Goal: Information Seeking & Learning: Compare options

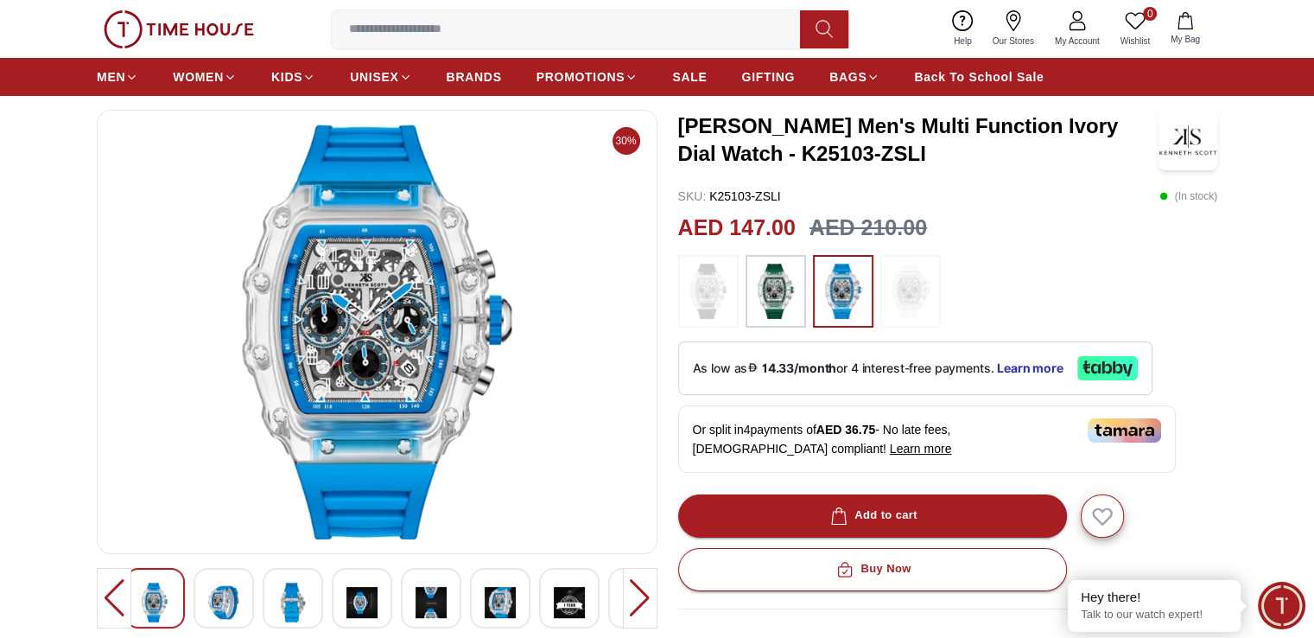
scroll to position [56, 0]
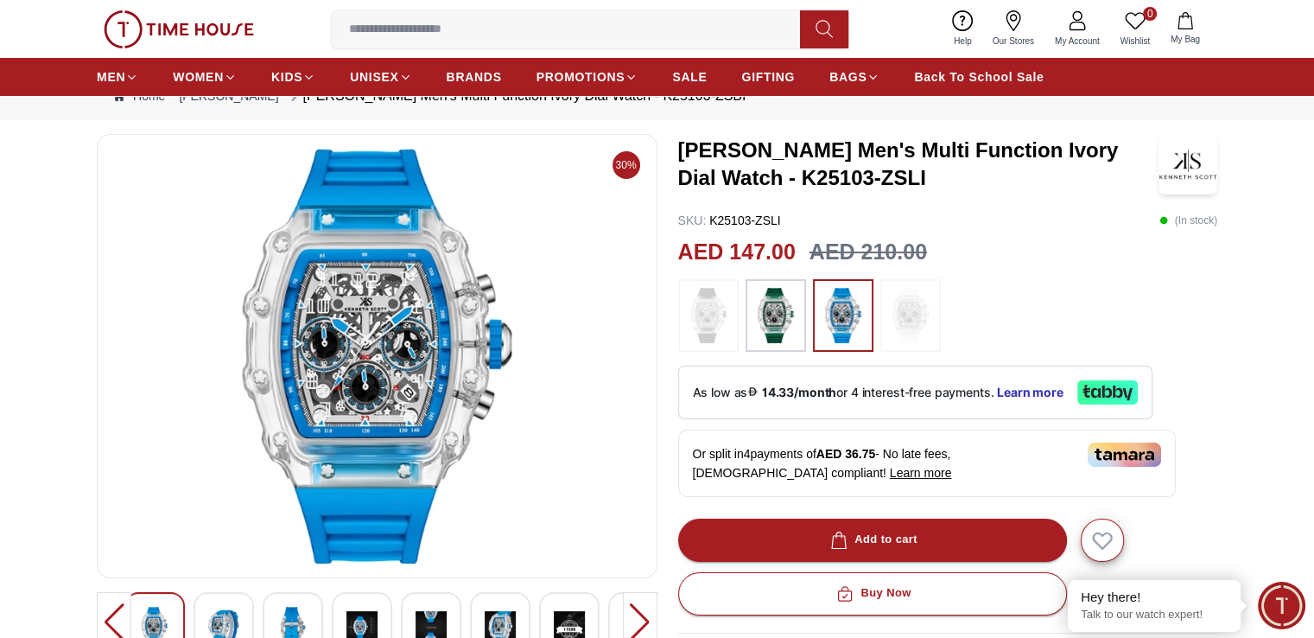
click at [763, 333] on img at bounding box center [775, 315] width 43 height 55
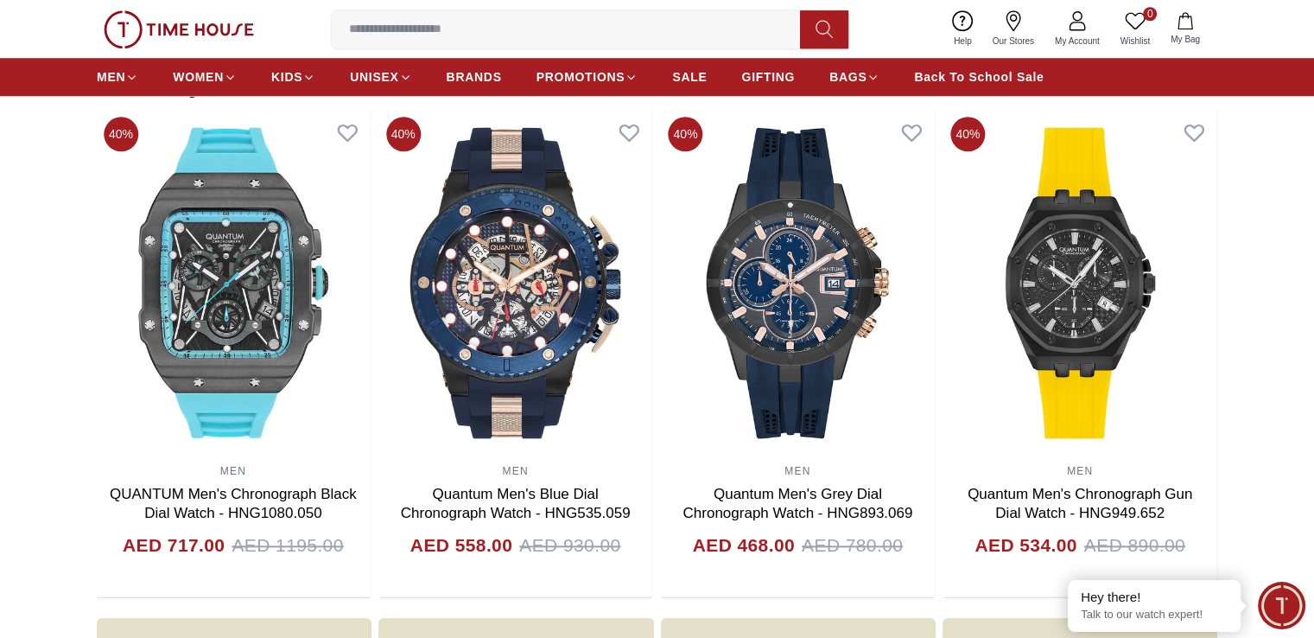
scroll to position [1715, 0]
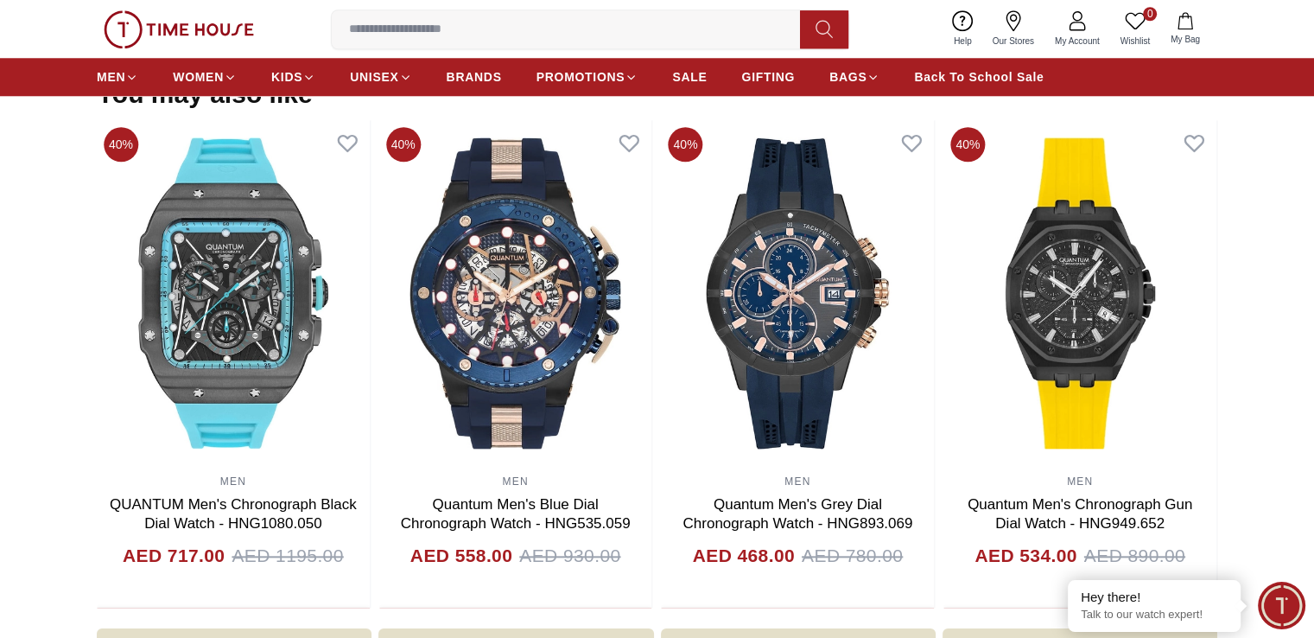
click at [31, 315] on section "You may also like 40% MEN Quantum Men's Chronograph Dark Blue Dial Watch - HNG1…" at bounding box center [657, 344] width 1314 height 530
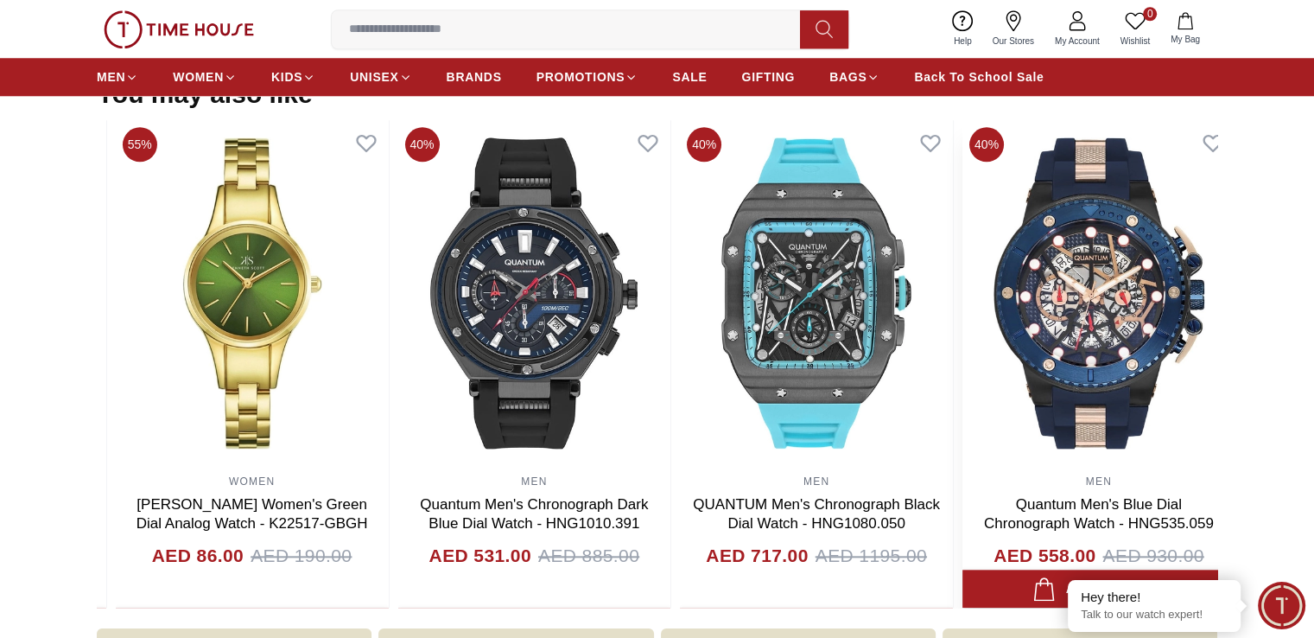
click at [1246, 410] on section "You may also like 20% MEN [PERSON_NAME] Men's Black Dial Mechanical Watch - K22…" at bounding box center [657, 344] width 1314 height 530
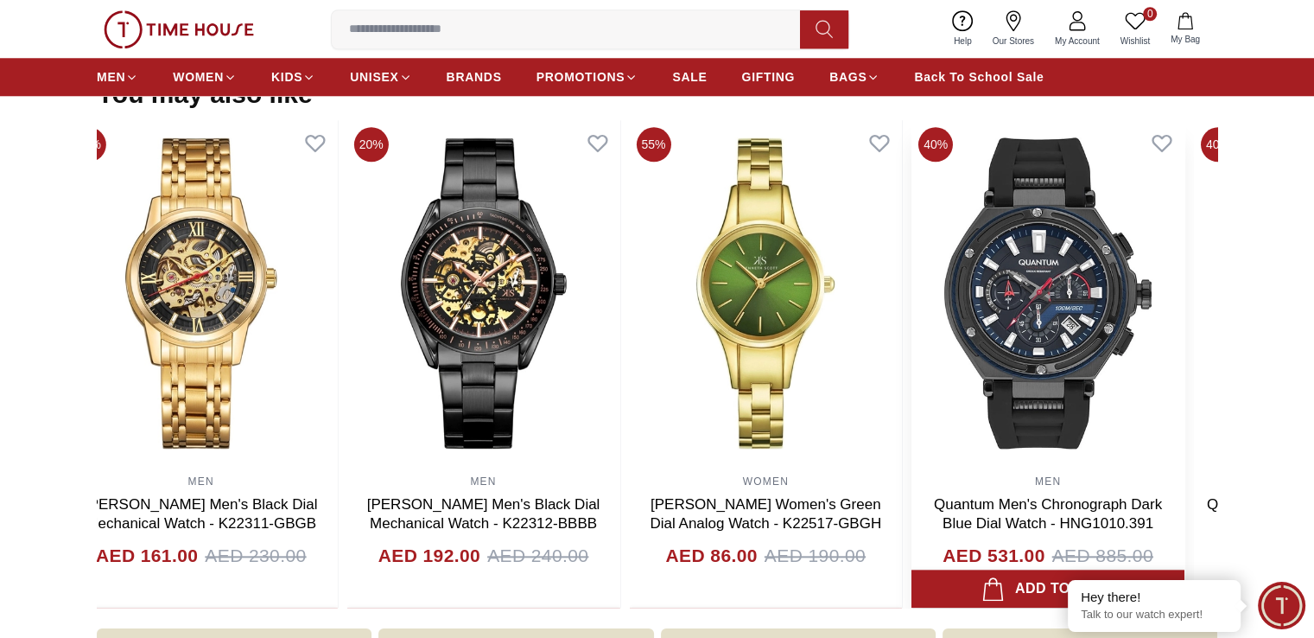
click at [1015, 436] on img at bounding box center [1048, 293] width 273 height 346
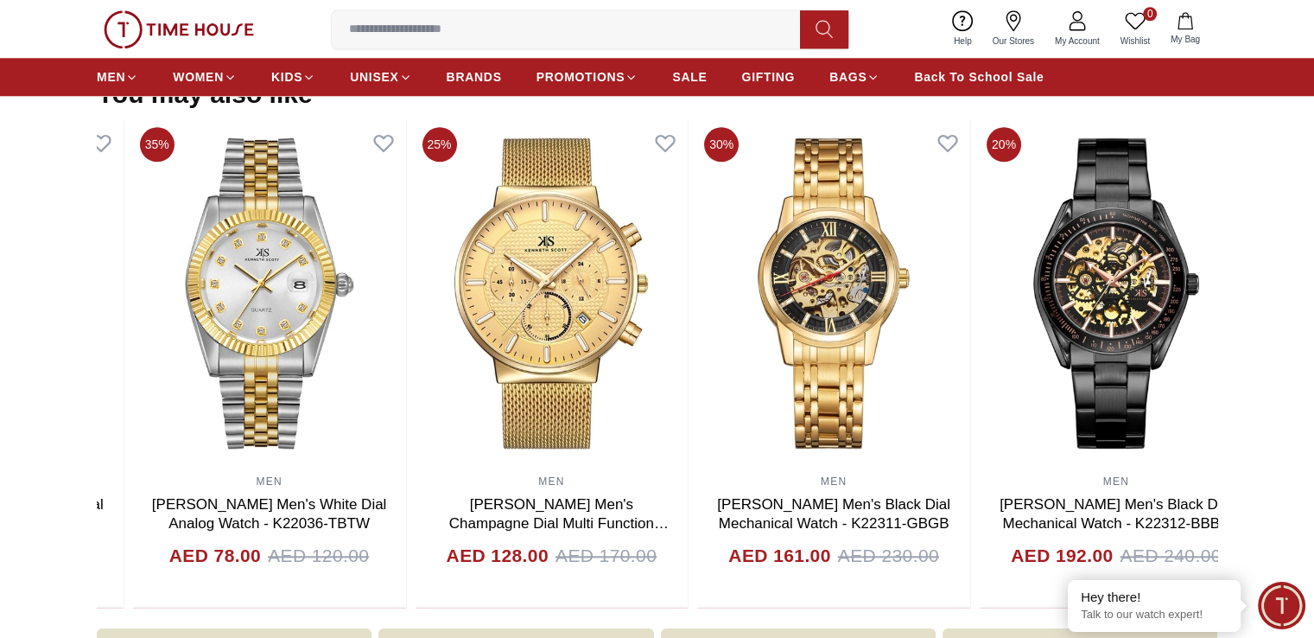
click at [964, 469] on div "35% MEN [PERSON_NAME] Men's Black Dial Analog Watch - K22010-GBGB AED 91.00 AED…" at bounding box center [410, 364] width 1121 height 488
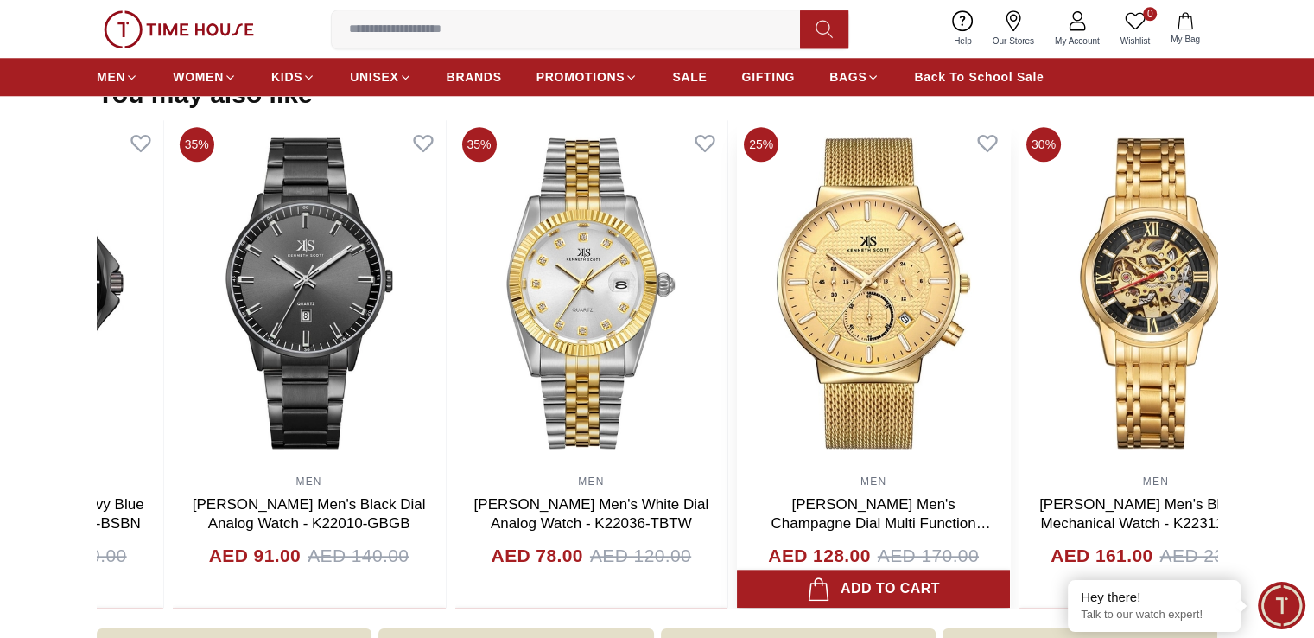
click at [833, 480] on div "MEN [PERSON_NAME] Men's Champagne Dial Multi Function Watch - K22133-GMGC AED 1…" at bounding box center [873, 364] width 273 height 488
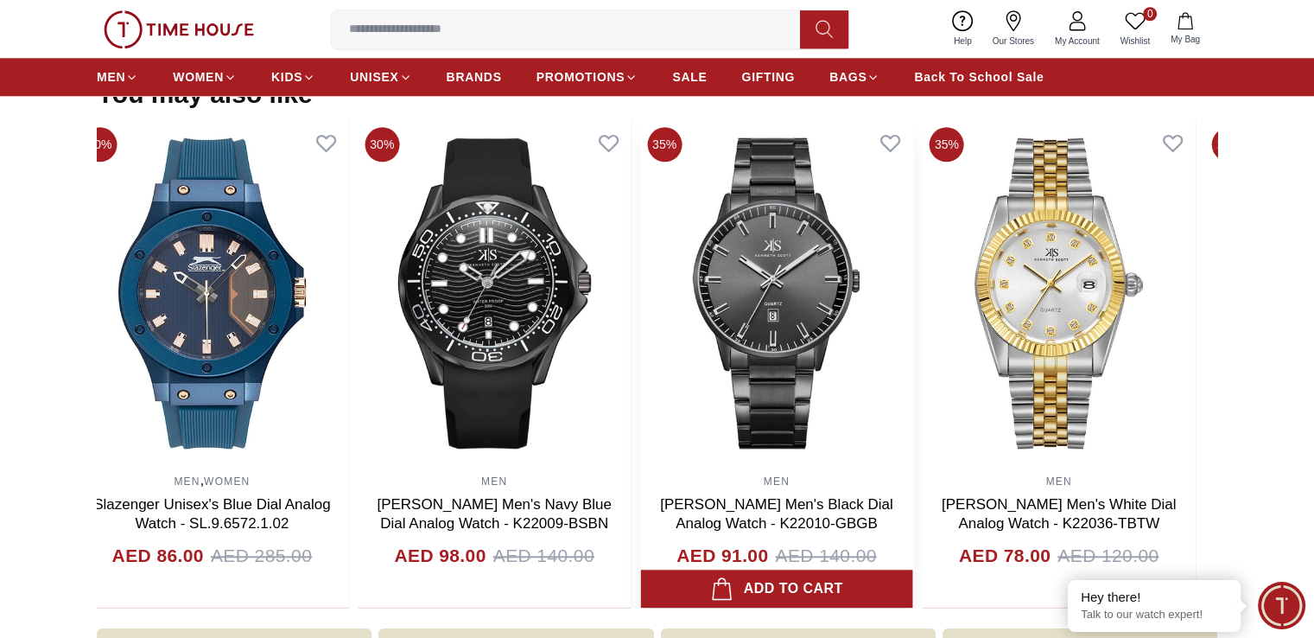
click at [844, 456] on img at bounding box center [776, 293] width 273 height 346
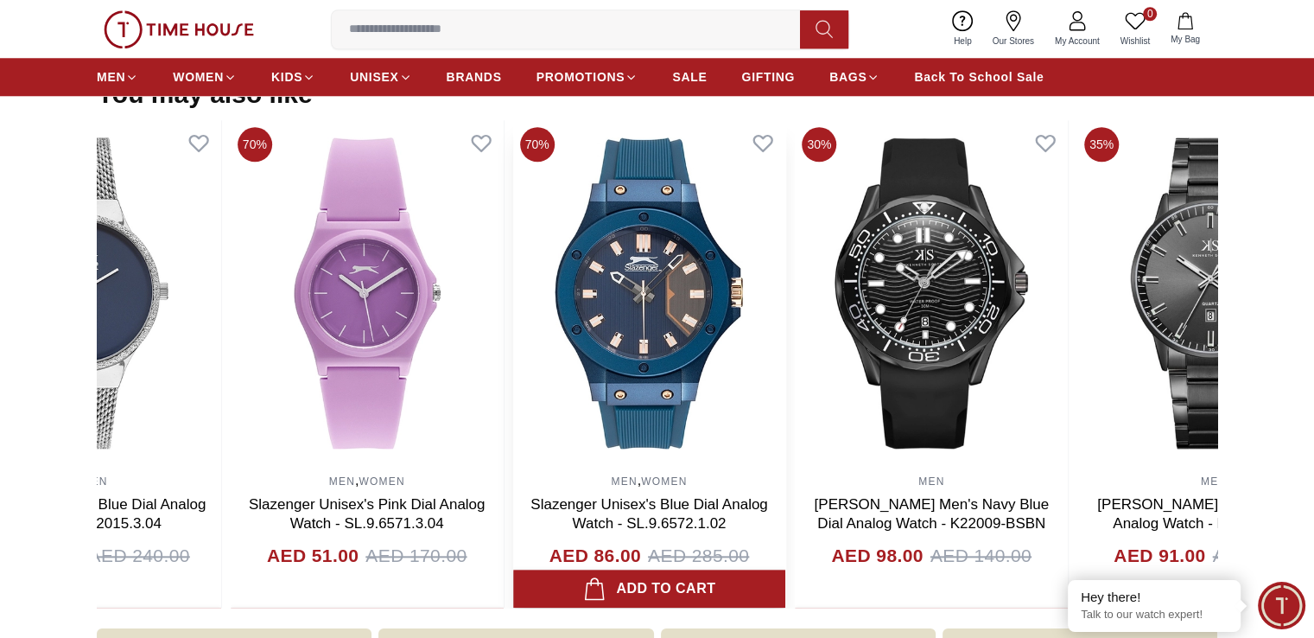
click at [618, 450] on img at bounding box center [649, 293] width 273 height 346
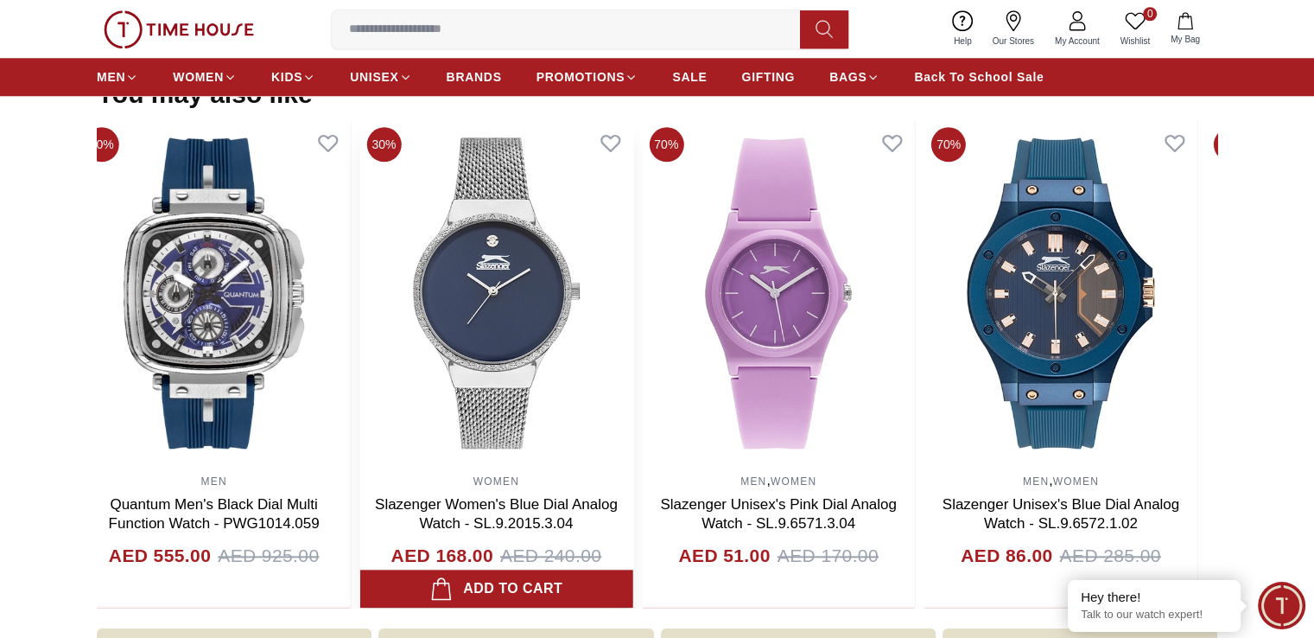
click at [651, 492] on div "40% MEN Quantum Men's Black Dial Multi Function Watch - PWG1014.059 AED 555.00 …" at bounding box center [638, 364] width 1121 height 488
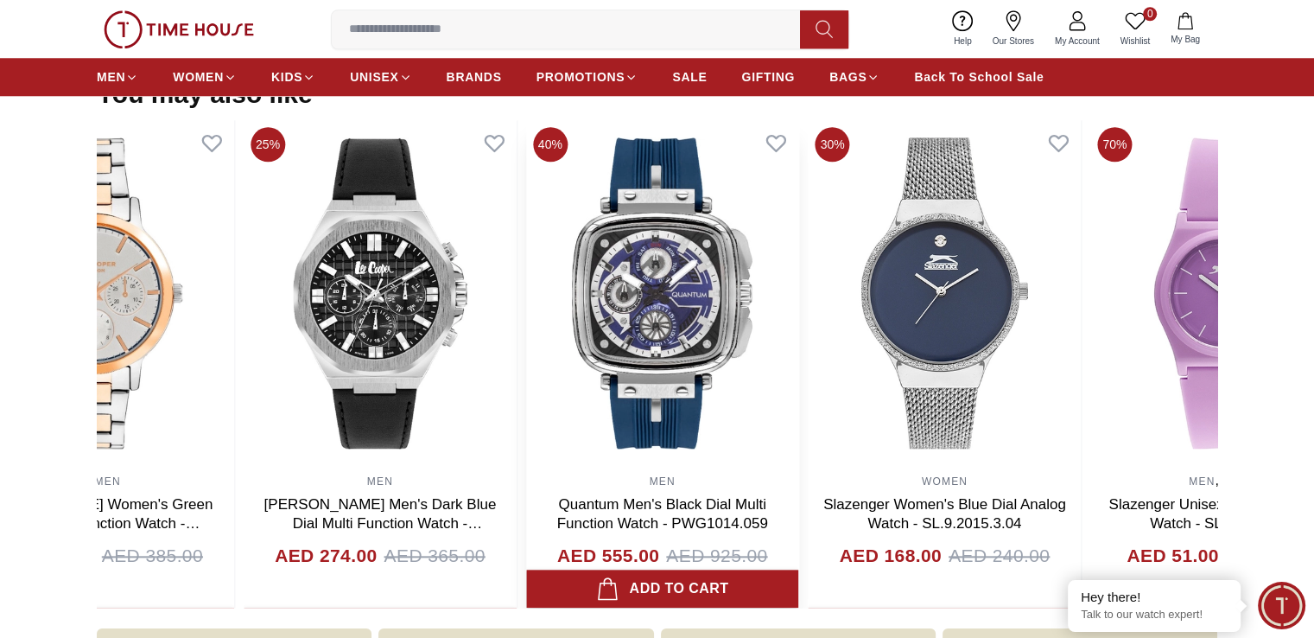
click at [560, 455] on img at bounding box center [662, 293] width 273 height 346
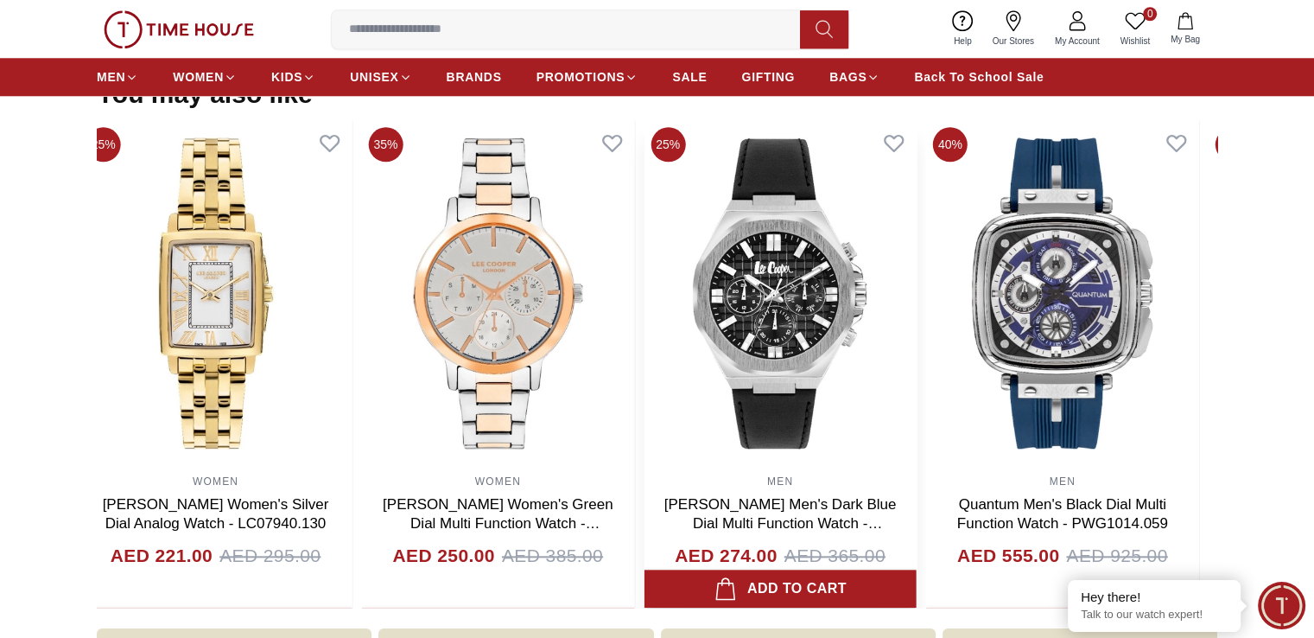
click at [589, 435] on div "25% WOMEN [PERSON_NAME] Women's Silver Dial Analog Watch - LC07940.130 AED 221.…" at bounding box center [640, 364] width 1121 height 488
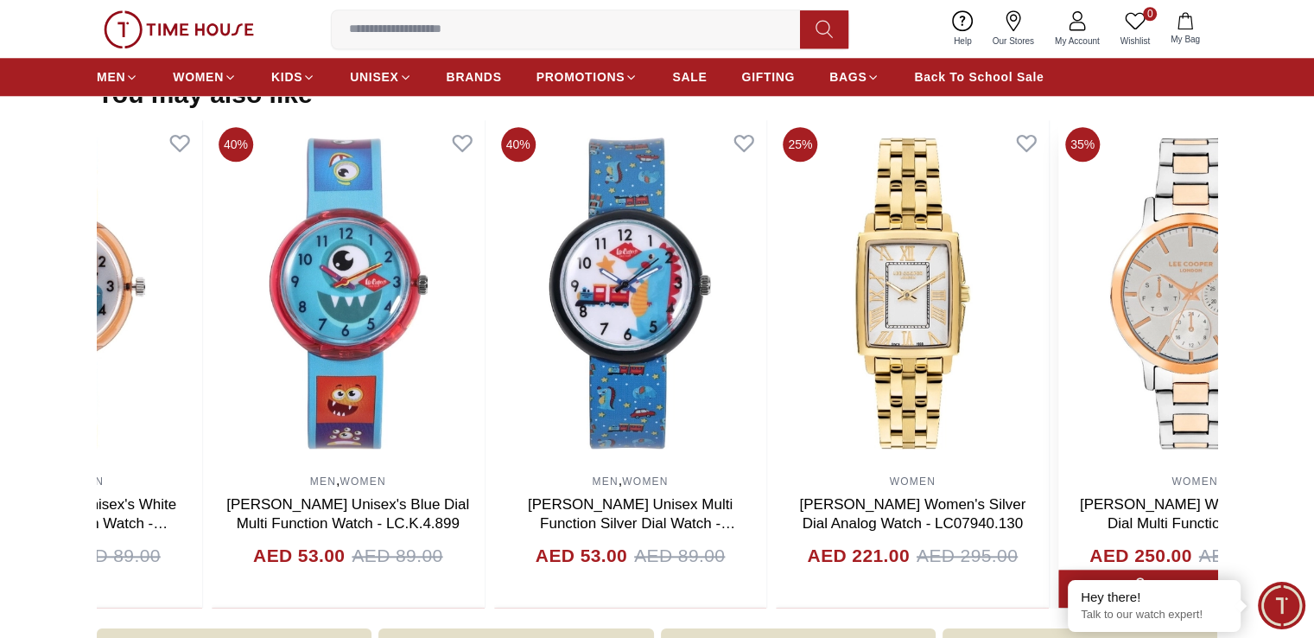
click at [1255, 439] on section "You may also like 40% MEN , WOMEN [PERSON_NAME] Unisex's White Dial Multi Funct…" at bounding box center [657, 344] width 1314 height 530
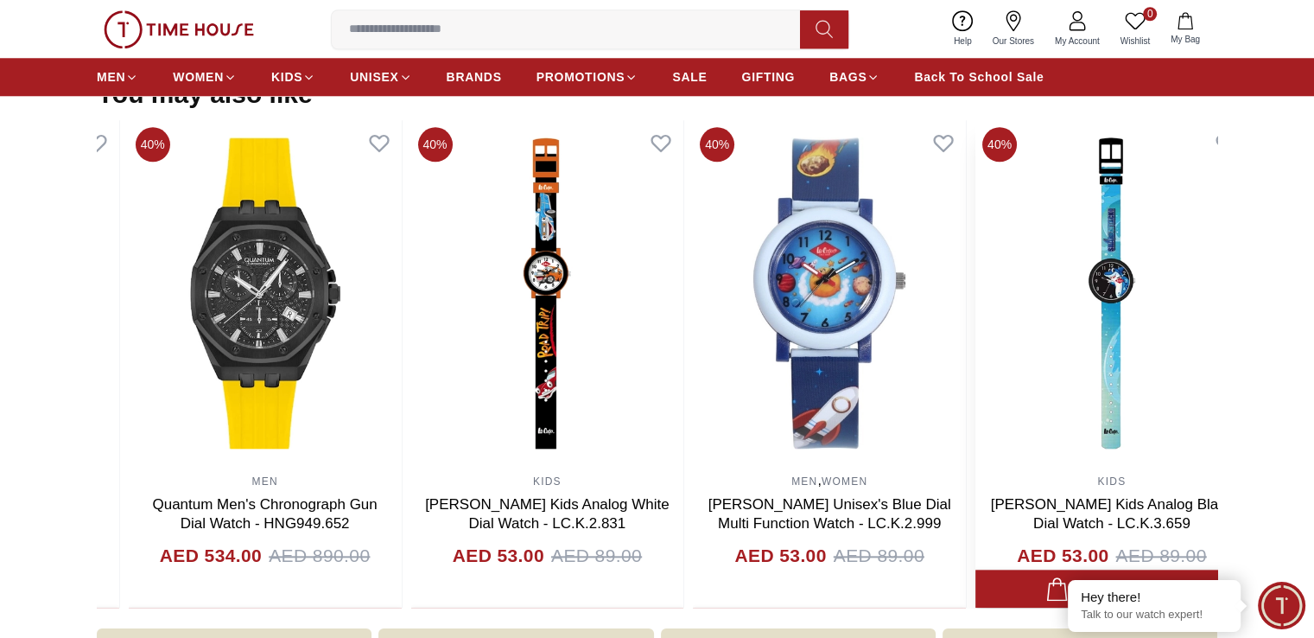
click at [1078, 360] on img at bounding box center [1112, 293] width 273 height 346
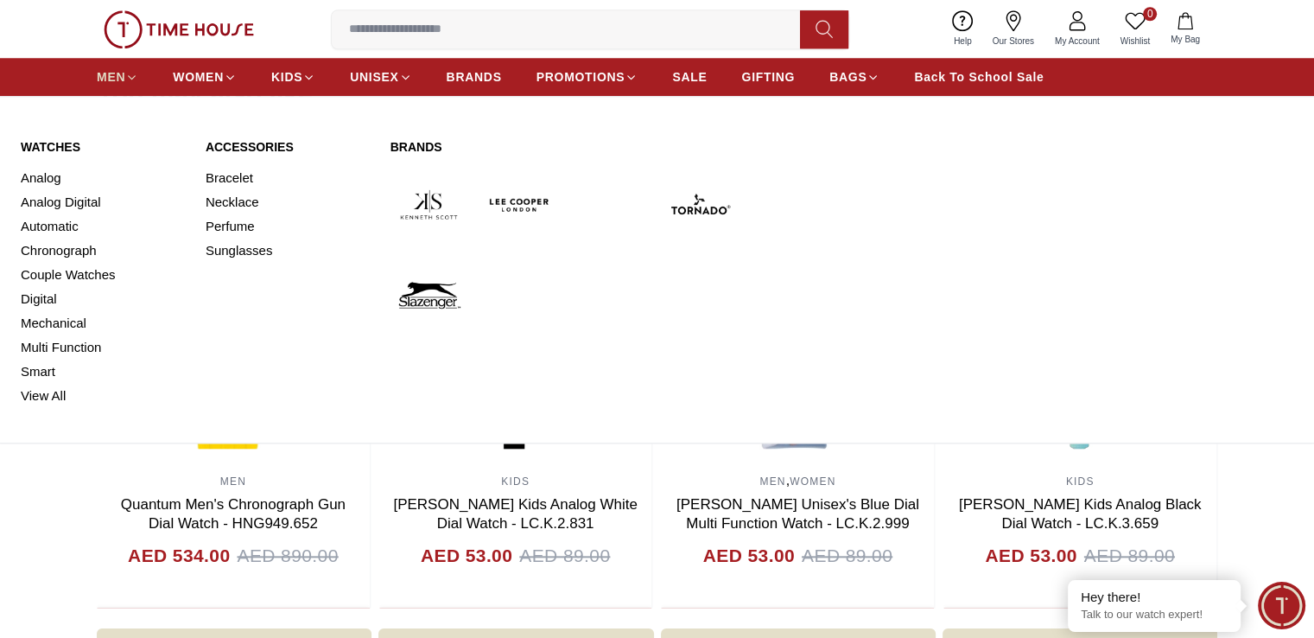
click at [124, 81] on span "MEN" at bounding box center [111, 76] width 29 height 17
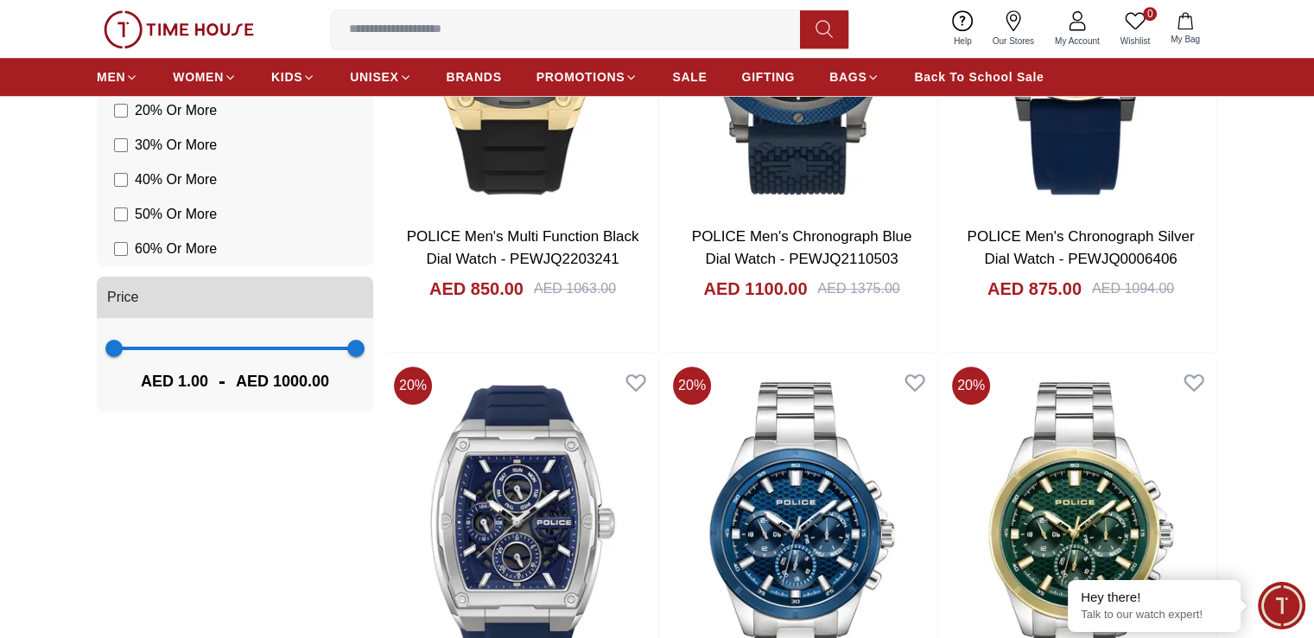
scroll to position [1440, 0]
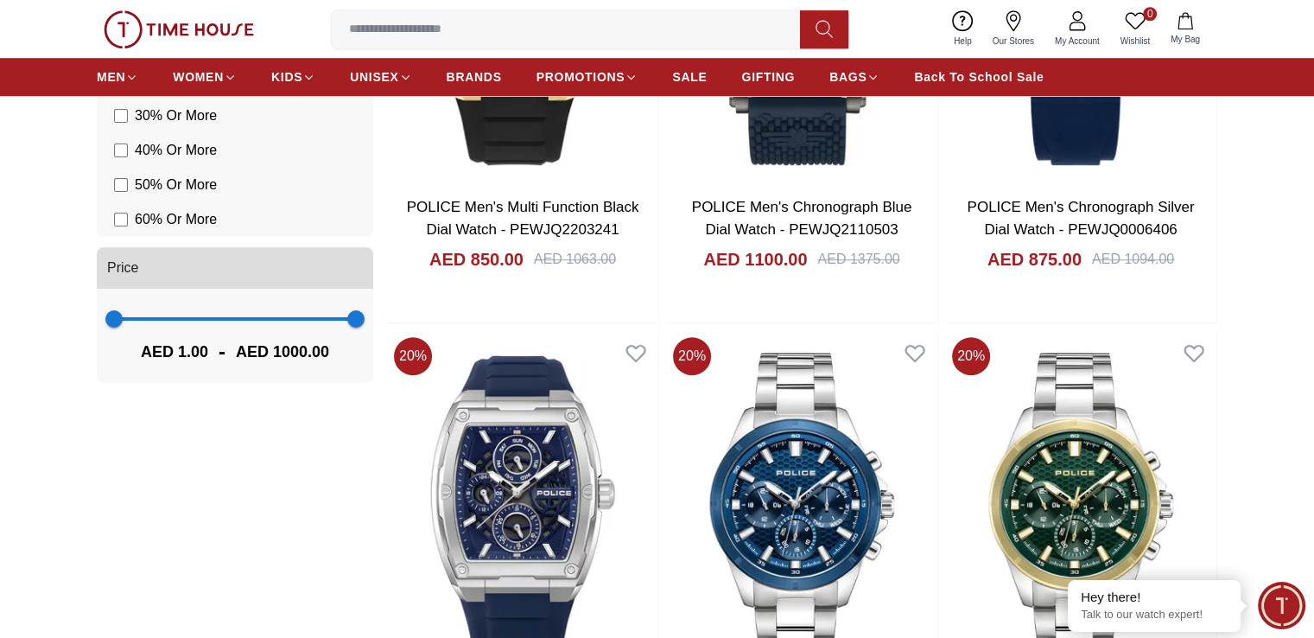
click at [138, 221] on span "60 % Or More" at bounding box center [176, 219] width 82 height 21
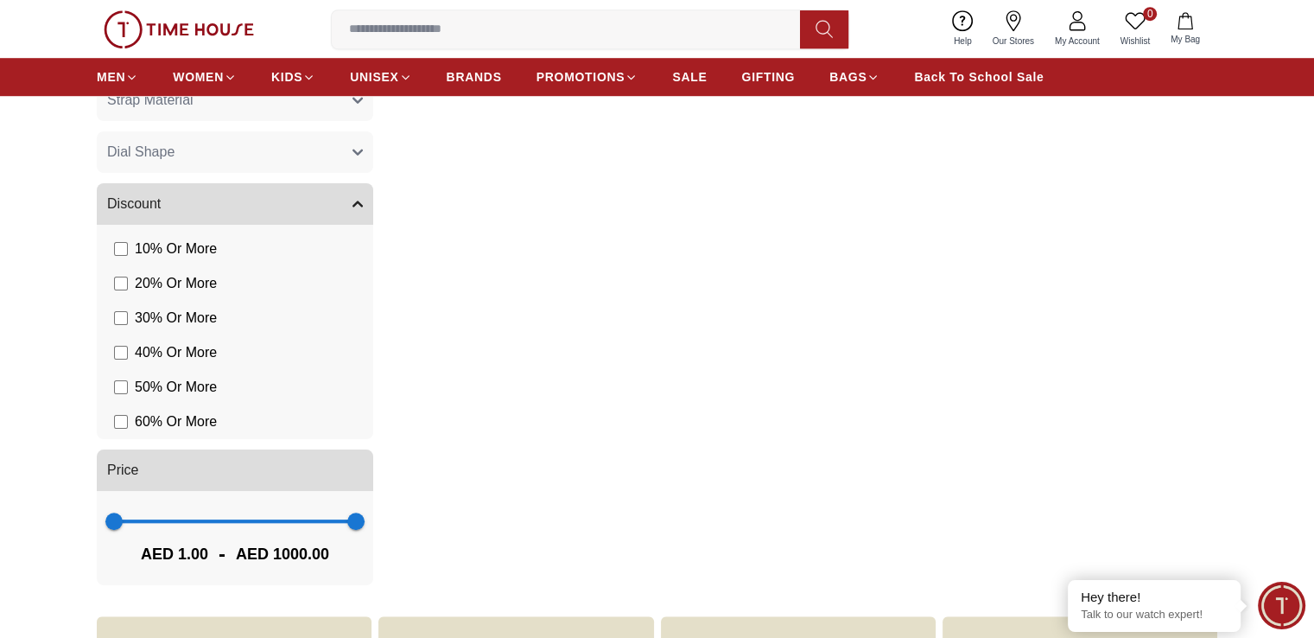
scroll to position [1248, 0]
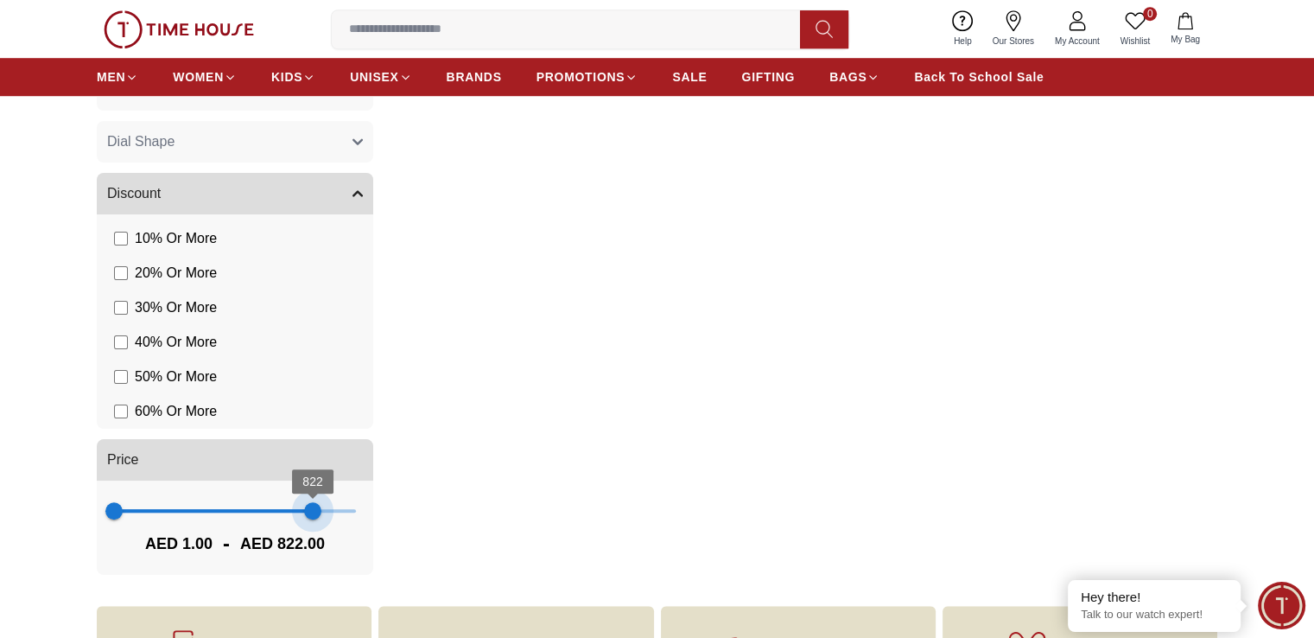
drag, startPoint x: 356, startPoint y: 510, endPoint x: 309, endPoint y: 510, distance: 47.5
click at [309, 510] on span "822" at bounding box center [312, 510] width 17 height 17
type input "***"
drag, startPoint x: 309, startPoint y: 510, endPoint x: 166, endPoint y: 519, distance: 142.9
click at [166, 519] on span "215" at bounding box center [165, 510] width 17 height 17
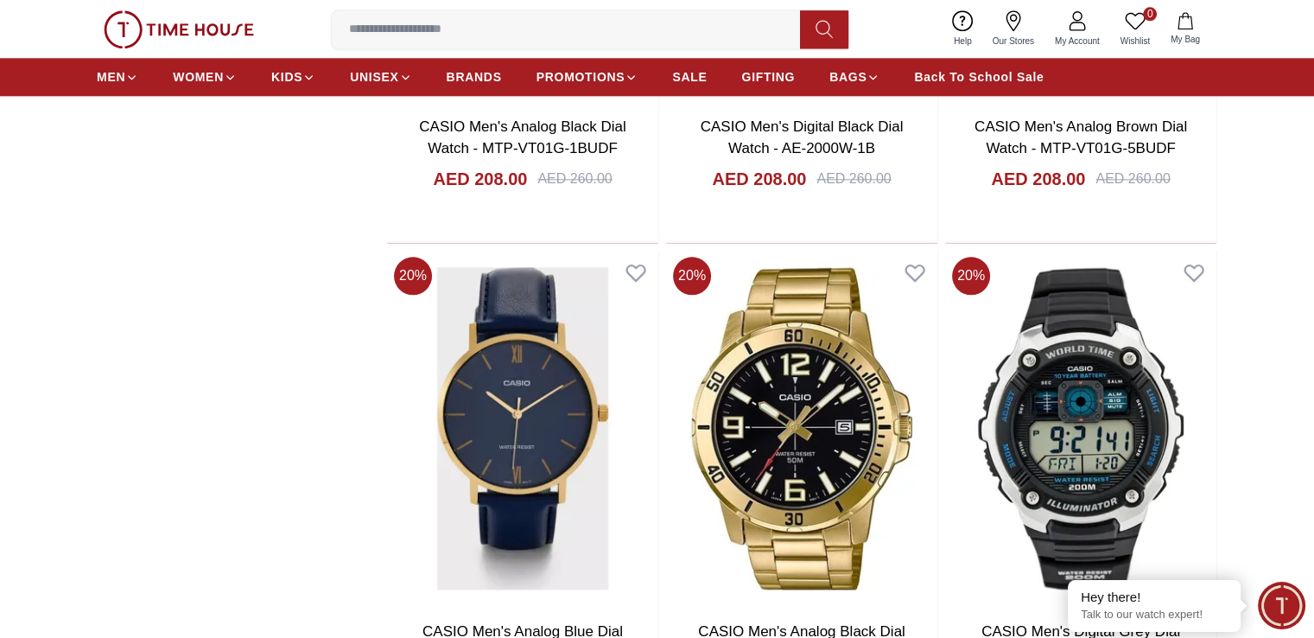
scroll to position [1997, 0]
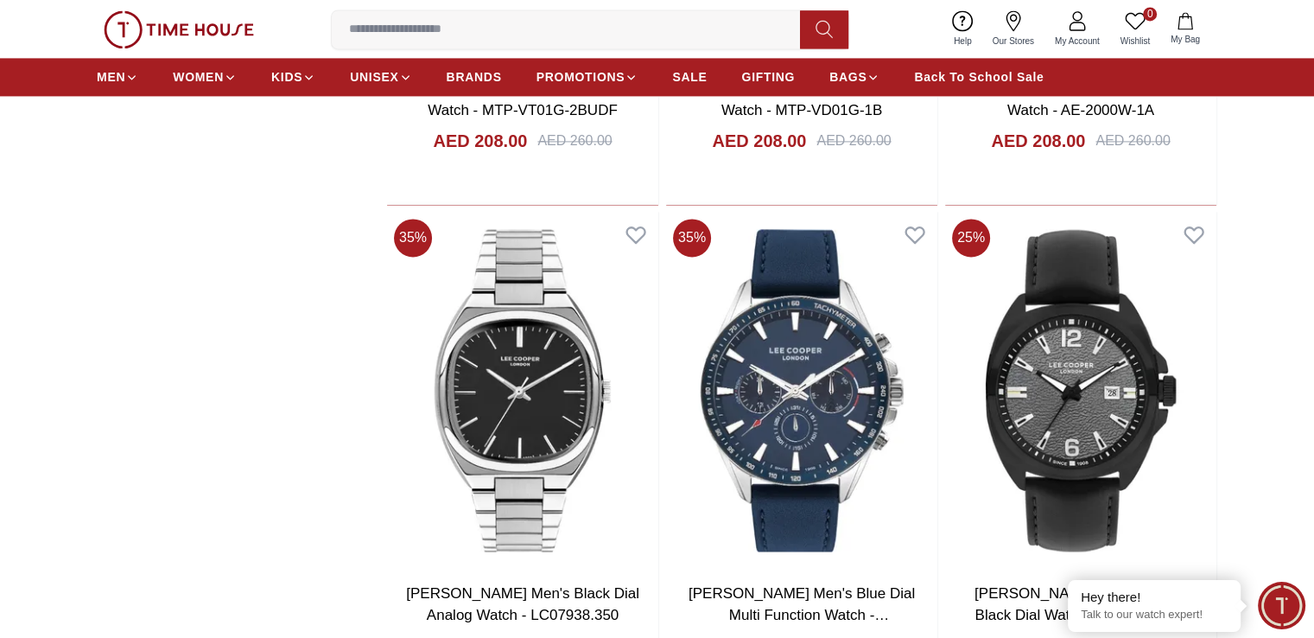
scroll to position [2624, 0]
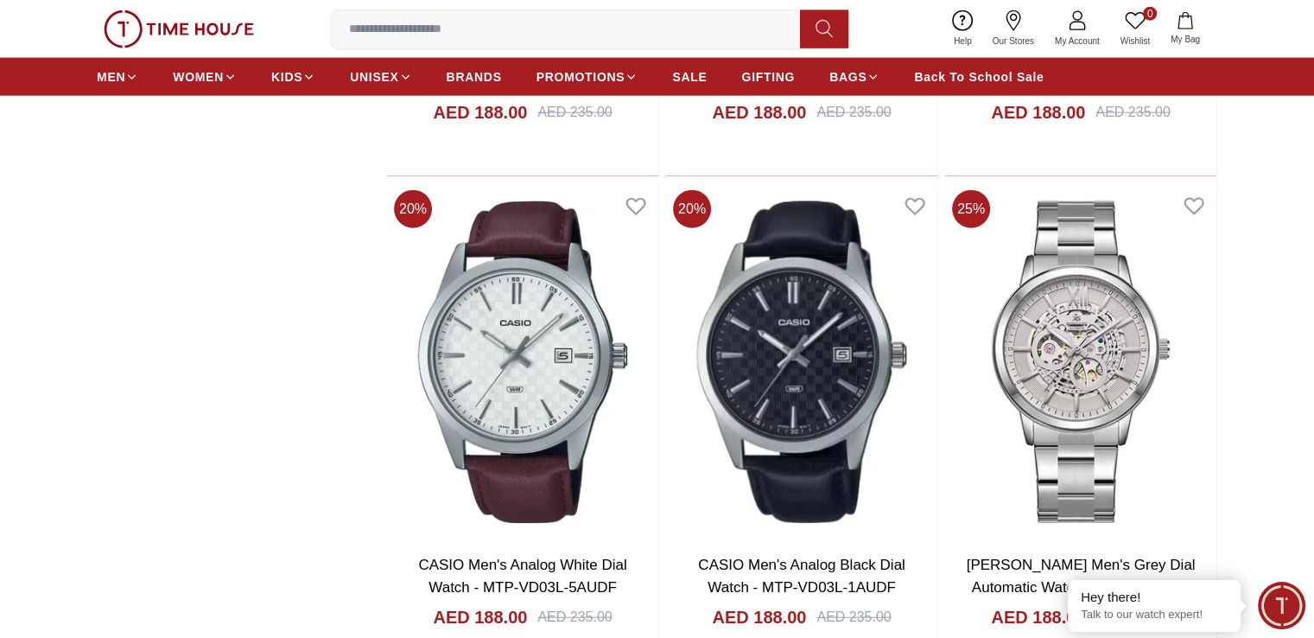
scroll to position [4283, 0]
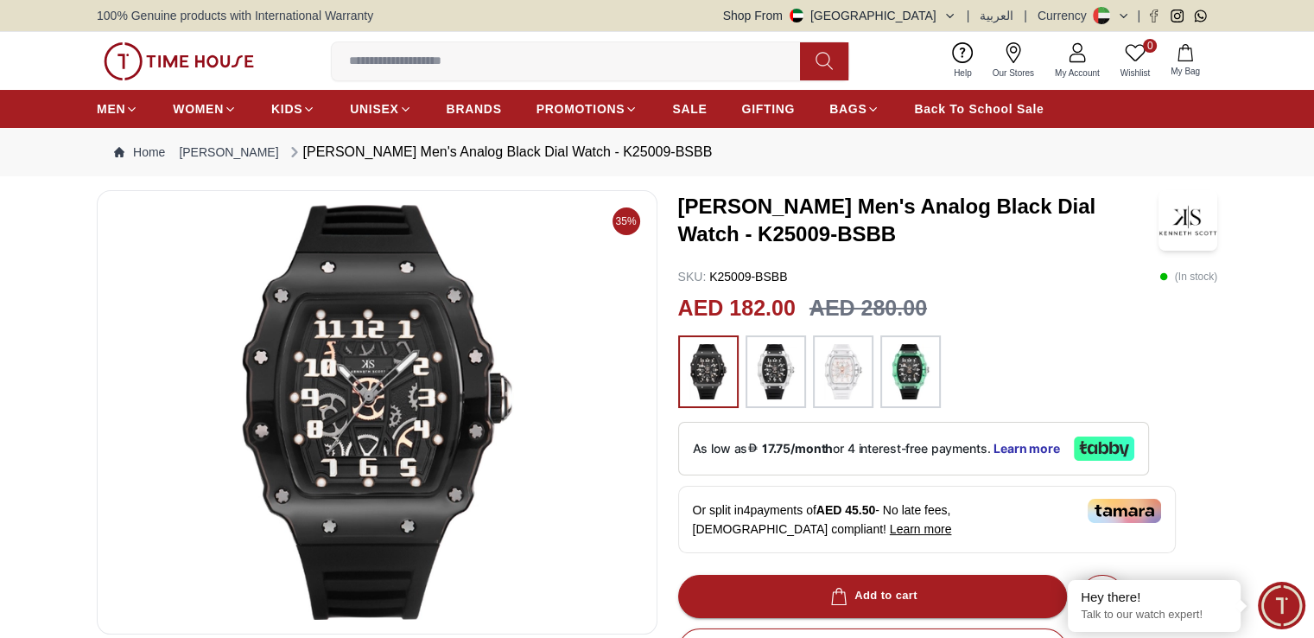
click at [519, 67] on input at bounding box center [573, 61] width 482 height 35
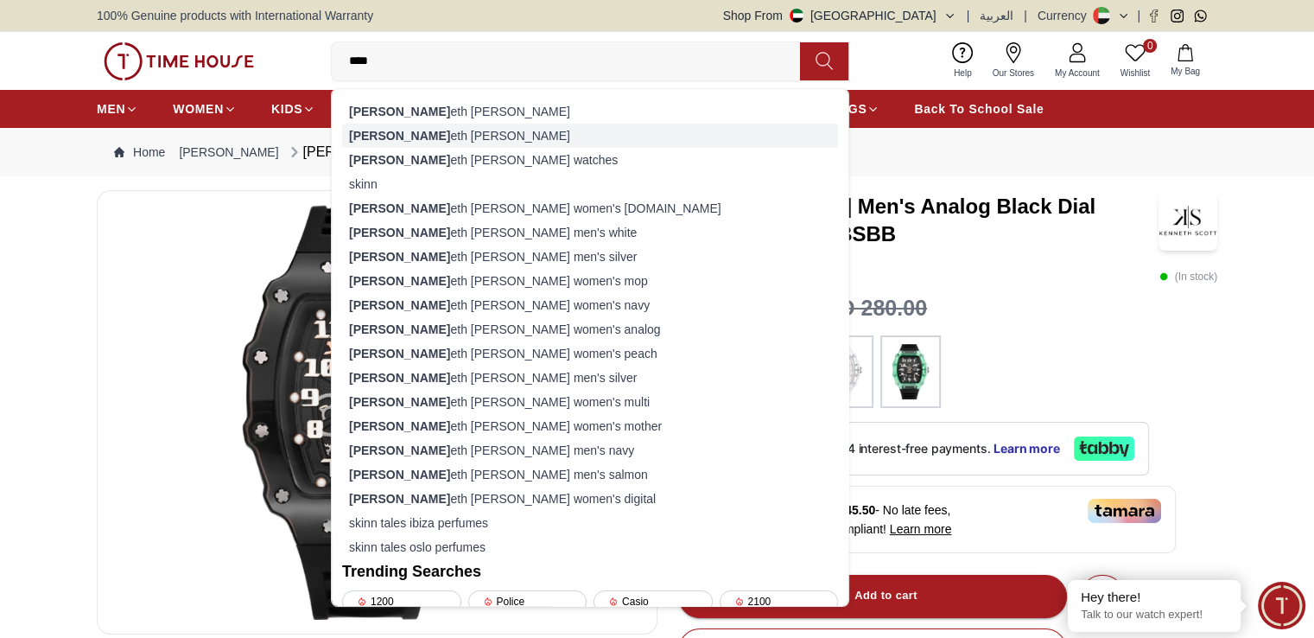
type input "****"
click at [481, 136] on div "[PERSON_NAME] eth [PERSON_NAME]" at bounding box center [590, 136] width 496 height 24
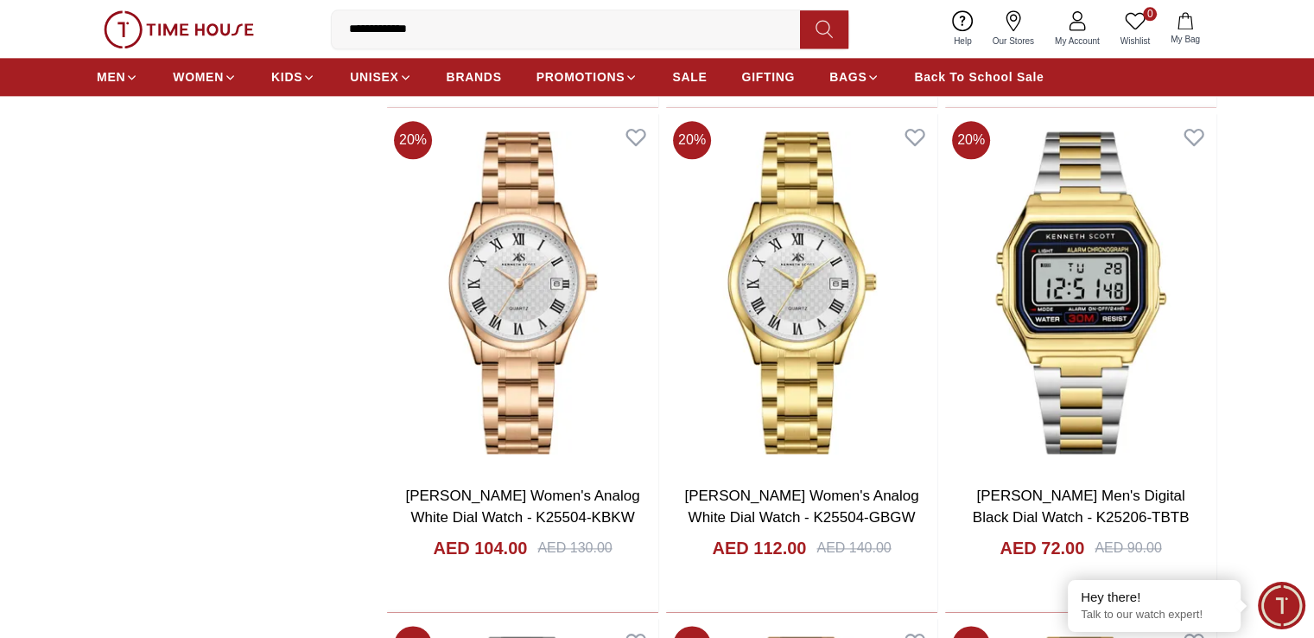
scroll to position [2133, 0]
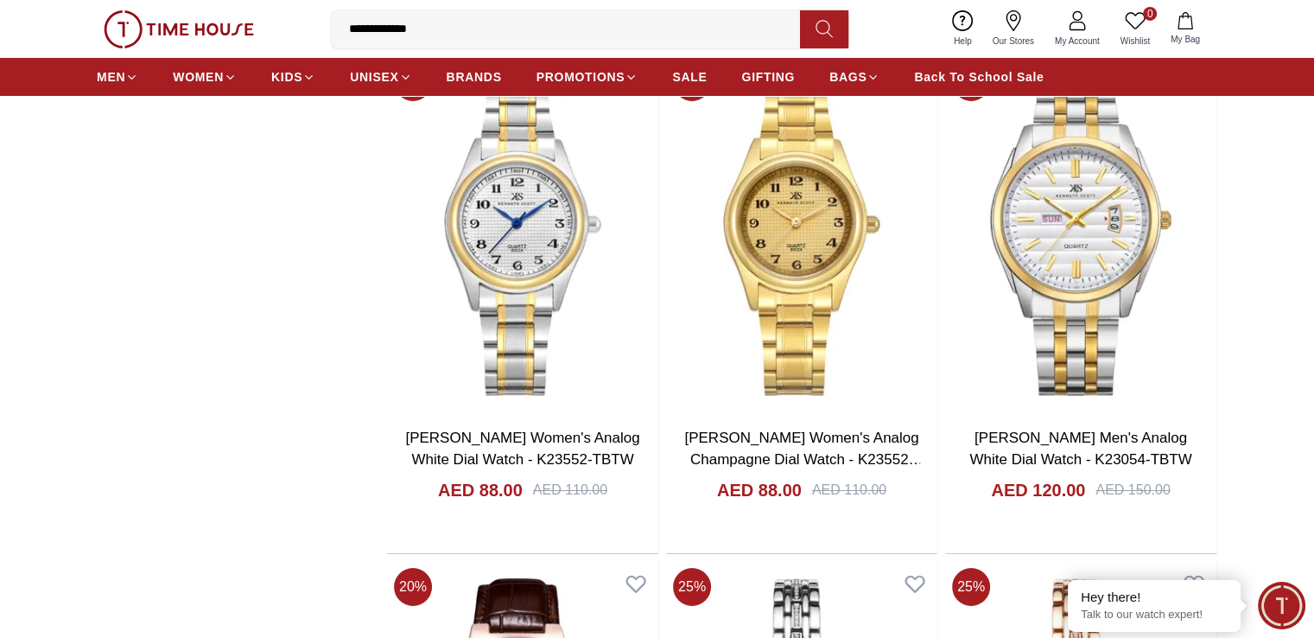
scroll to position [6315, 0]
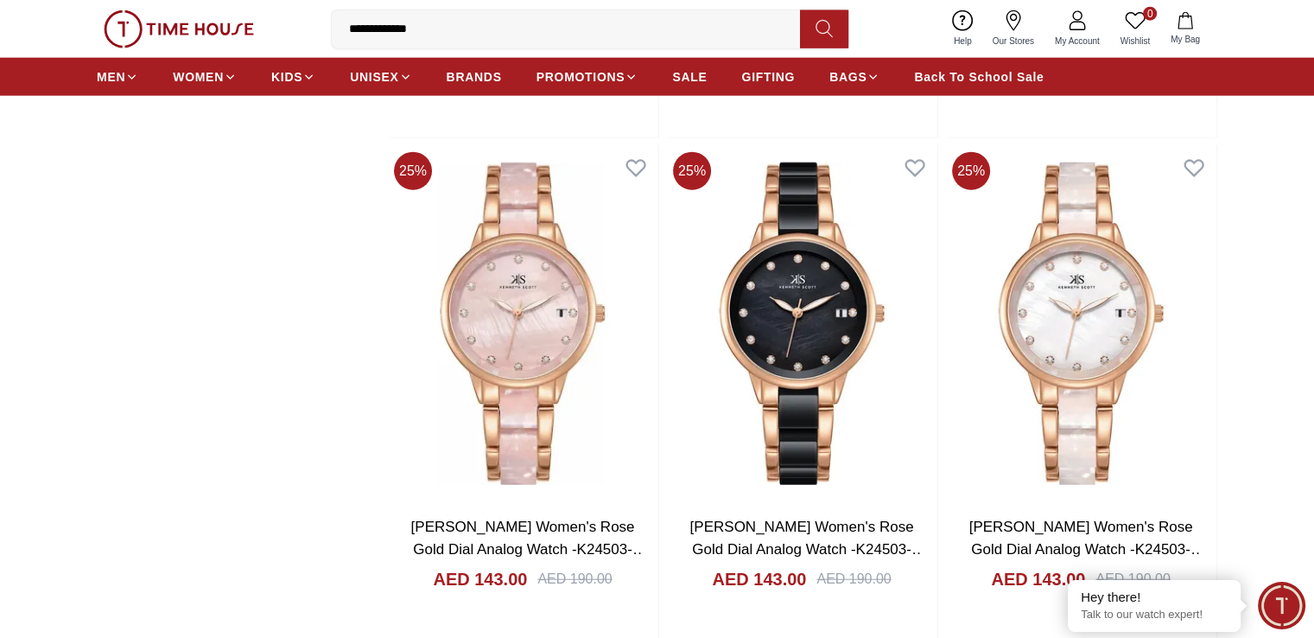
scroll to position [10610, 0]
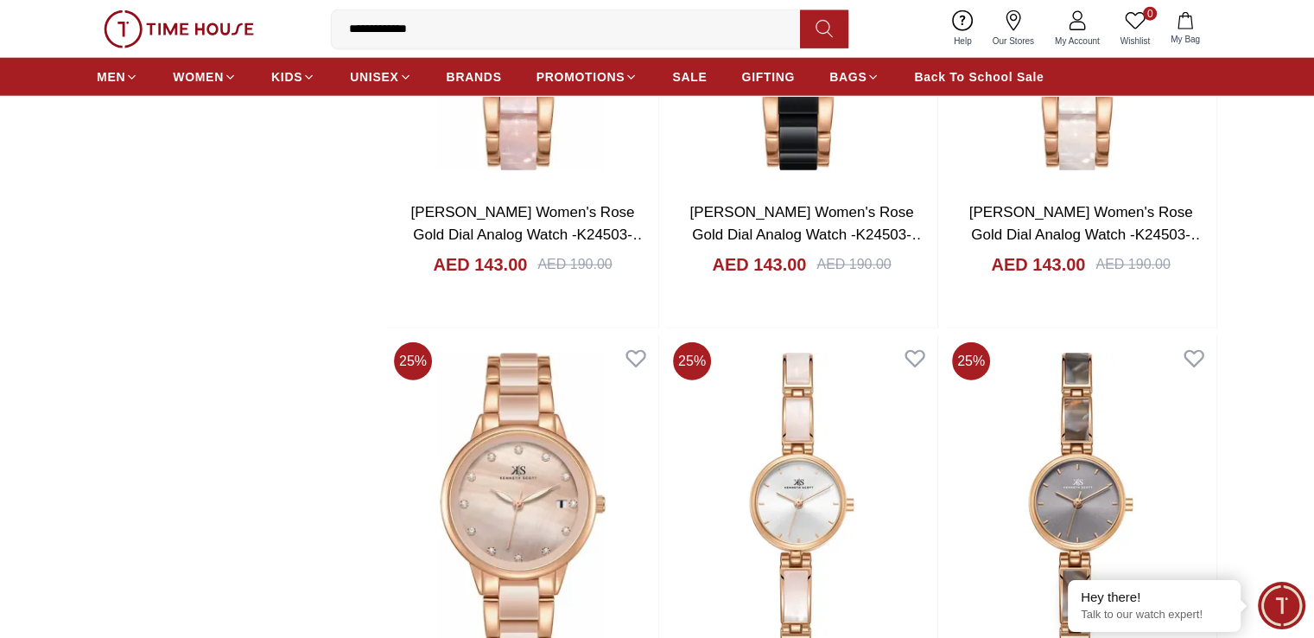
scroll to position [11238, 0]
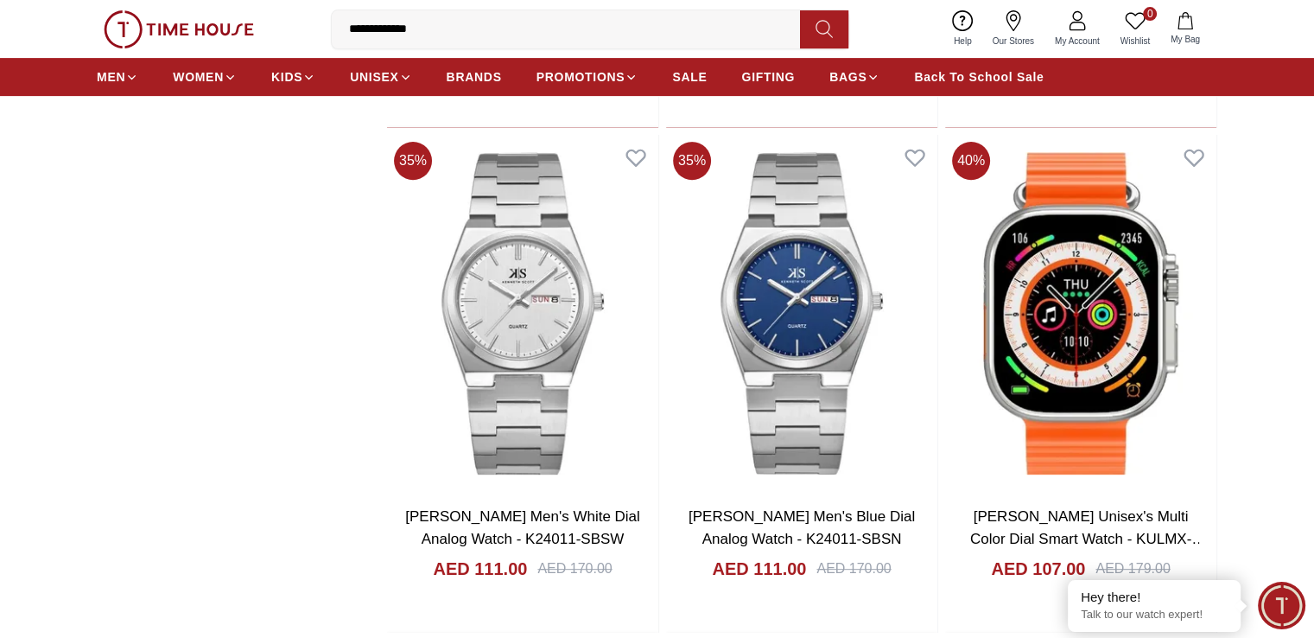
scroll to position [11729, 0]
